Goal: Use online tool/utility: Utilize a website feature to perform a specific function

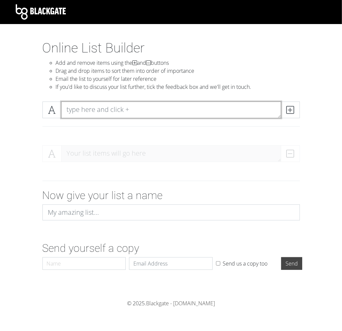
click at [112, 108] on textarea at bounding box center [171, 110] width 220 height 17
type textarea "Homes removed"
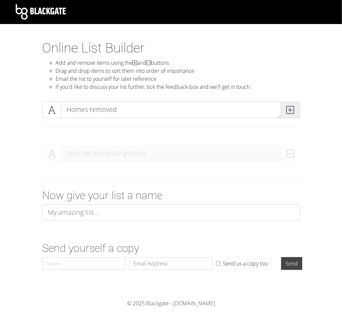
click at [291, 110] on icon at bounding box center [290, 110] width 8 height 7
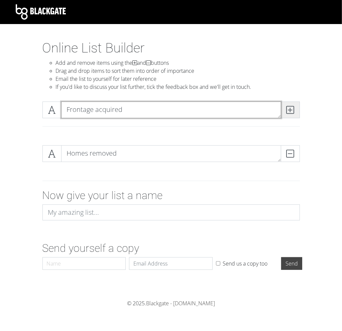
type textarea "Frontage acquired"
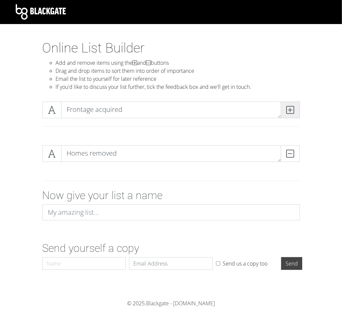
click at [289, 109] on icon at bounding box center [290, 110] width 8 height 7
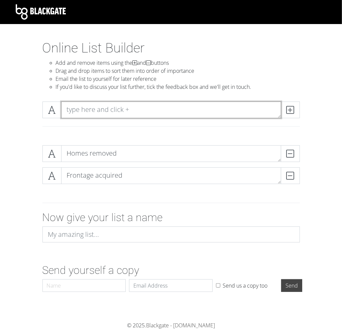
click at [230, 113] on textarea at bounding box center [171, 110] width 220 height 17
type textarea "Lane configuration"
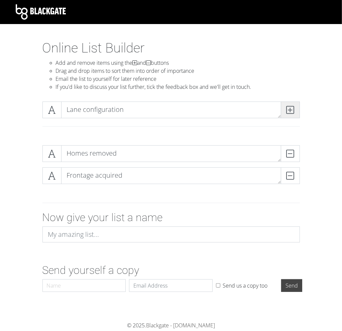
click at [290, 108] on icon at bounding box center [290, 110] width 8 height 7
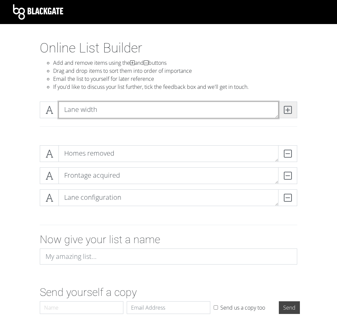
type textarea "Lane width"
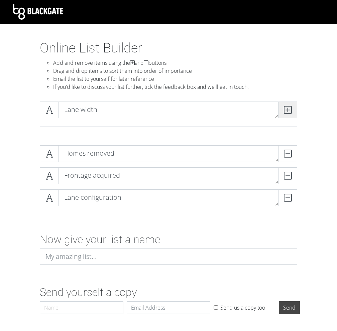
click at [290, 108] on icon at bounding box center [288, 110] width 8 height 7
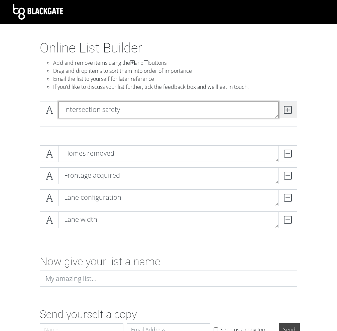
type textarea "Intersection safety"
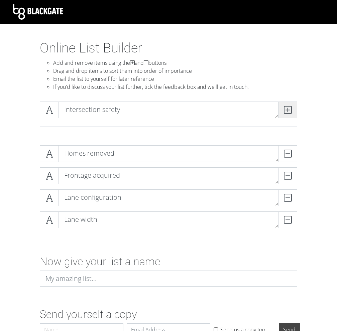
click at [290, 108] on icon at bounding box center [288, 110] width 8 height 7
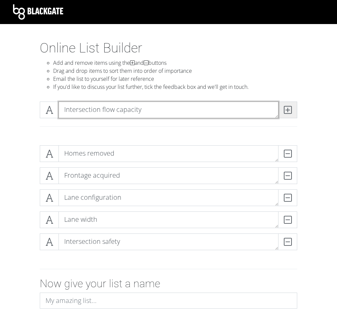
type textarea "Intersection flow capacity"
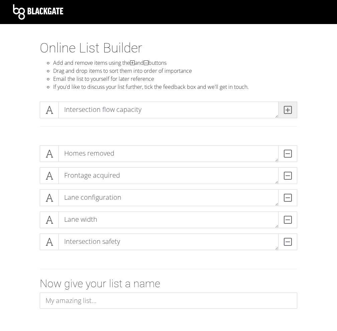
click at [290, 109] on icon at bounding box center [288, 110] width 8 height 7
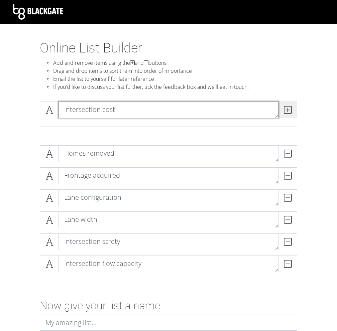
type textarea "Intersection cost"
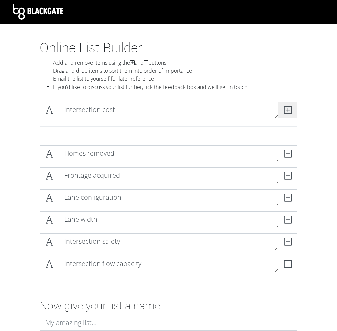
click at [290, 109] on icon at bounding box center [288, 110] width 8 height 7
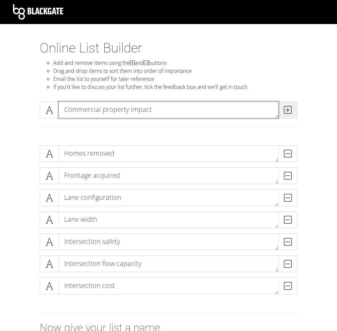
type textarea "Commercial property impact"
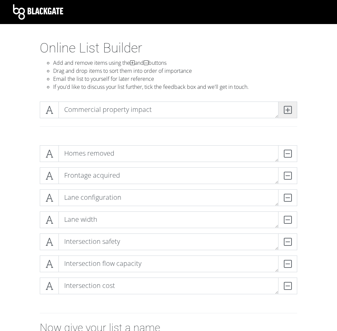
click at [290, 109] on icon at bounding box center [288, 110] width 8 height 7
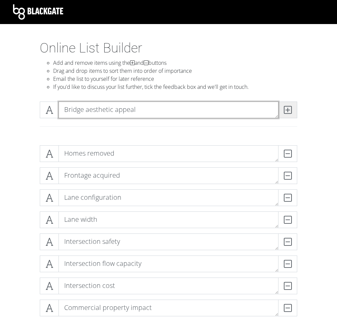
type textarea "Bridge aesthetic appeal"
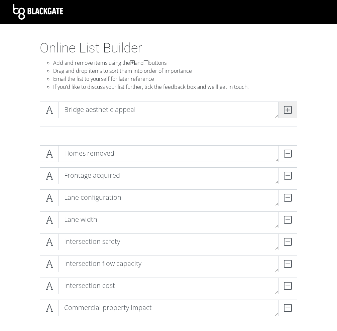
click at [290, 109] on icon at bounding box center [288, 110] width 8 height 7
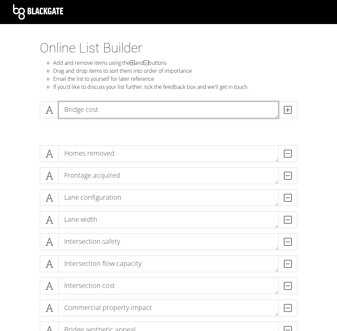
click at [276, 109] on textarea "Bridge cost" at bounding box center [168, 110] width 220 height 17
type textarea "Bridge cost"
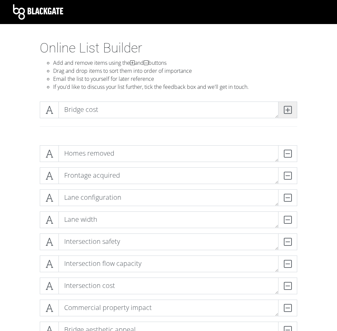
click at [288, 114] on span at bounding box center [287, 110] width 19 height 17
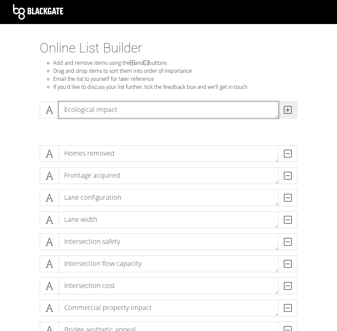
type textarea "Ecological impact"
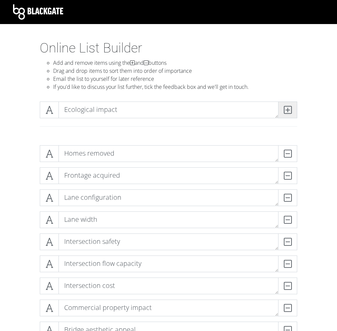
click at [285, 107] on icon at bounding box center [288, 110] width 8 height 7
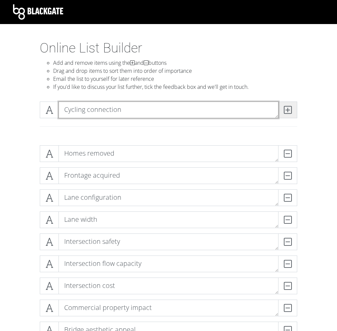
type textarea "Cycling connection"
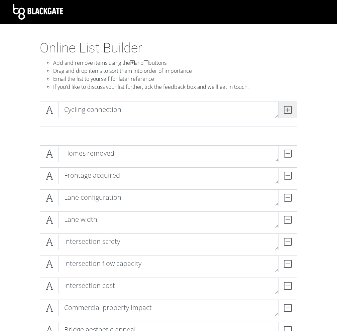
click at [285, 107] on icon at bounding box center [288, 110] width 8 height 7
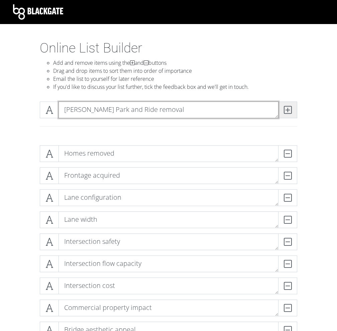
type textarea "[PERSON_NAME] Park and Ride removal"
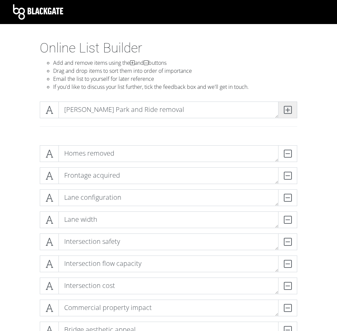
click at [285, 107] on icon at bounding box center [288, 110] width 8 height 7
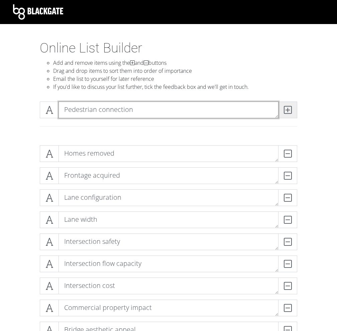
type textarea "Pedestrian connection"
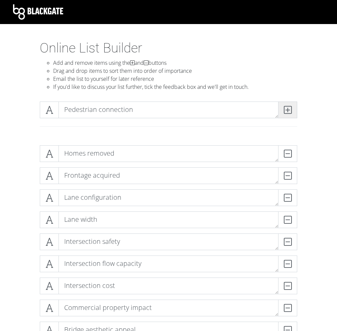
click at [285, 107] on icon at bounding box center [288, 110] width 8 height 7
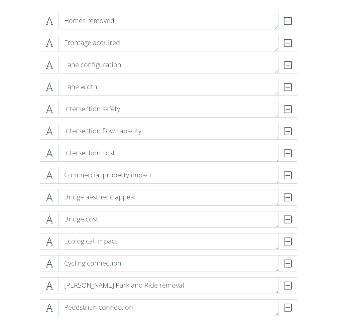
scroll to position [134, 0]
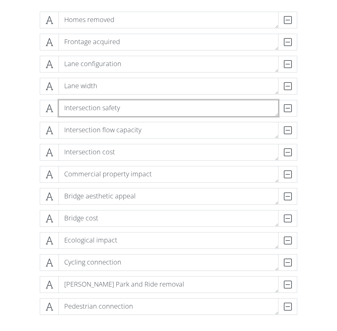
drag, startPoint x: 112, startPoint y: 111, endPoint x: 118, endPoint y: 37, distance: 73.7
click at [118, 37] on div "Homes removed DELETE Frontage acquired DELETE Lane configuration DELETE Lane wi…" at bounding box center [168, 166] width 257 height 309
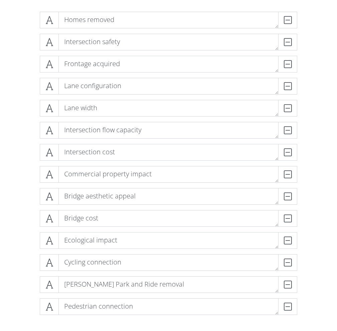
drag, startPoint x: 273, startPoint y: 179, endPoint x: 271, endPoint y: 56, distance: 123.3
click at [271, 56] on div "Homes removed DELETE Intersection safety DELETE Frontage acquired DELETE Lane c…" at bounding box center [168, 166] width 257 height 309
drag, startPoint x: 274, startPoint y: 181, endPoint x: 271, endPoint y: 151, distance: 30.2
click at [271, 141] on div "Homes removed DELETE Intersection safety DELETE Frontage acquired DELETE Lane c…" at bounding box center [168, 166] width 257 height 309
drag, startPoint x: 277, startPoint y: 180, endPoint x: 264, endPoint y: 57, distance: 124.2
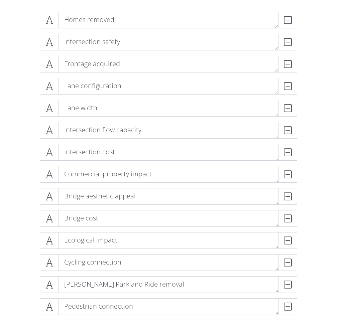
click at [264, 57] on div "Homes removed DELETE Intersection safety DELETE Frontage acquired DELETE Lane c…" at bounding box center [168, 166] width 257 height 309
drag, startPoint x: 274, startPoint y: 180, endPoint x: 272, endPoint y: 161, distance: 19.1
click at [272, 161] on div "Homes removed DELETE Intersection safety DELETE Frontage acquired DELETE Lane c…" at bounding box center [168, 166] width 257 height 309
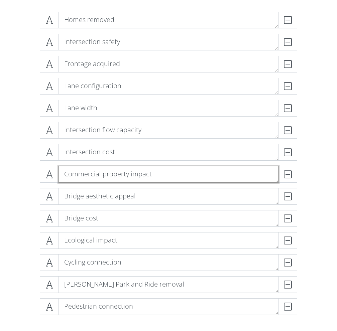
click at [191, 182] on textarea "Commercial property impact" at bounding box center [168, 174] width 220 height 17
drag, startPoint x: 274, startPoint y: 179, endPoint x: 275, endPoint y: 160, distance: 19.0
click at [275, 160] on div "Homes removed DELETE Intersection safety DELETE Frontage acquired DELETE Lane c…" at bounding box center [168, 166] width 257 height 309
click at [273, 158] on textarea "Intersection cost" at bounding box center [168, 152] width 220 height 17
click at [259, 180] on textarea "Commercial property impact" at bounding box center [168, 174] width 220 height 17
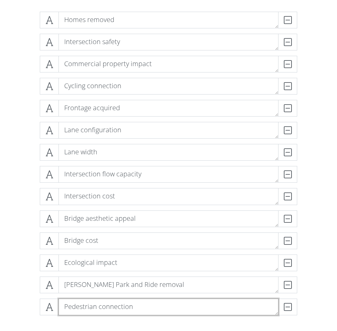
drag, startPoint x: 128, startPoint y: 305, endPoint x: 130, endPoint y: 143, distance: 162.0
click at [130, 141] on div "Homes removed DELETE Intersection safety DELETE Commercial property impact DELE…" at bounding box center [168, 166] width 257 height 309
click at [226, 303] on textarea "Pedestrian connection" at bounding box center [168, 307] width 220 height 17
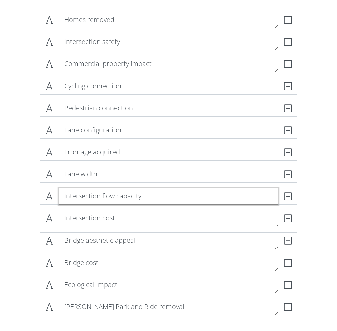
drag, startPoint x: 128, startPoint y: 199, endPoint x: 126, endPoint y: 156, distance: 43.5
click at [126, 156] on div "Homes removed DELETE Intersection safety DELETE Commercial property impact DELE…" at bounding box center [168, 166] width 257 height 309
